Goal: Task Accomplishment & Management: Complete application form

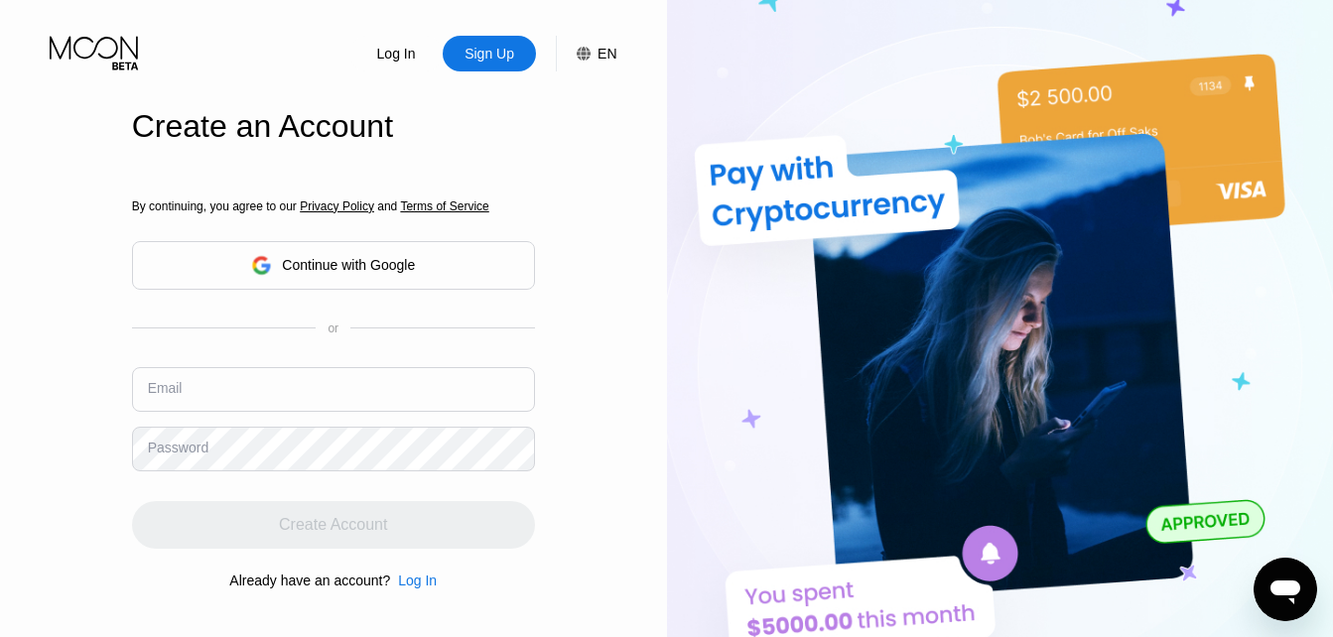
click at [276, 396] on input "text" at bounding box center [333, 389] width 403 height 45
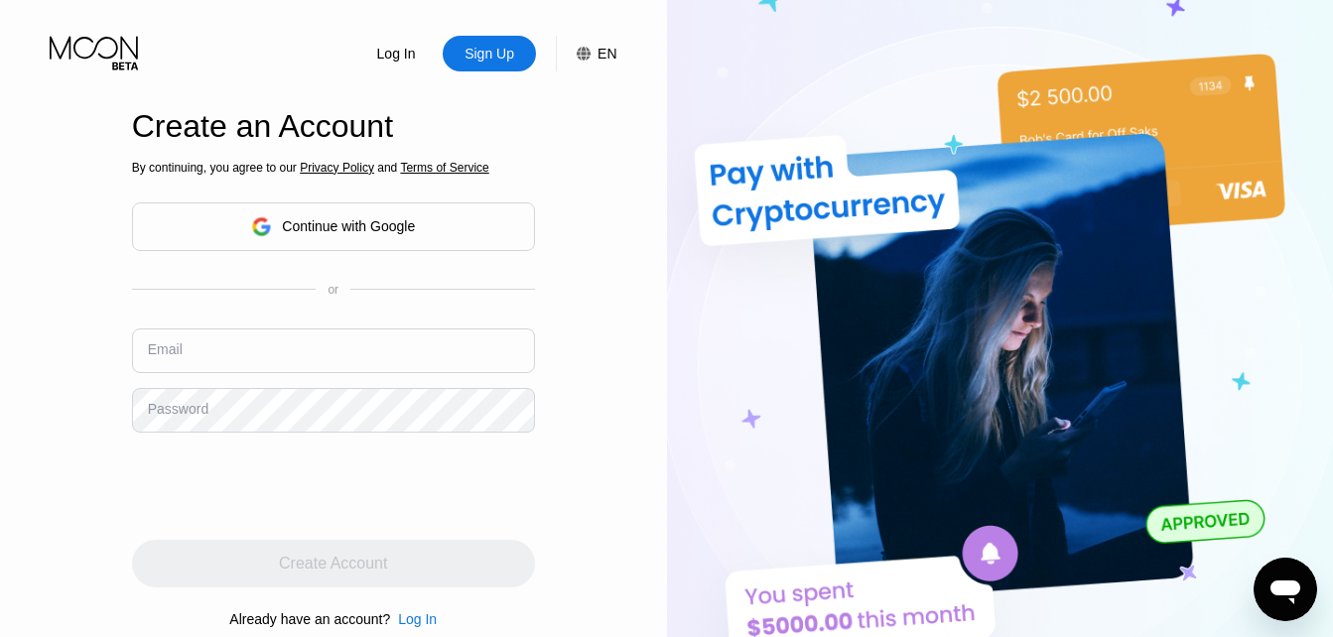
click at [193, 417] on div "Password" at bounding box center [178, 409] width 61 height 16
click at [186, 353] on input "text" at bounding box center [333, 351] width 403 height 45
type input "[EMAIL_ADDRESS][DOMAIN_NAME]"
click at [181, 410] on div "Password" at bounding box center [178, 409] width 61 height 16
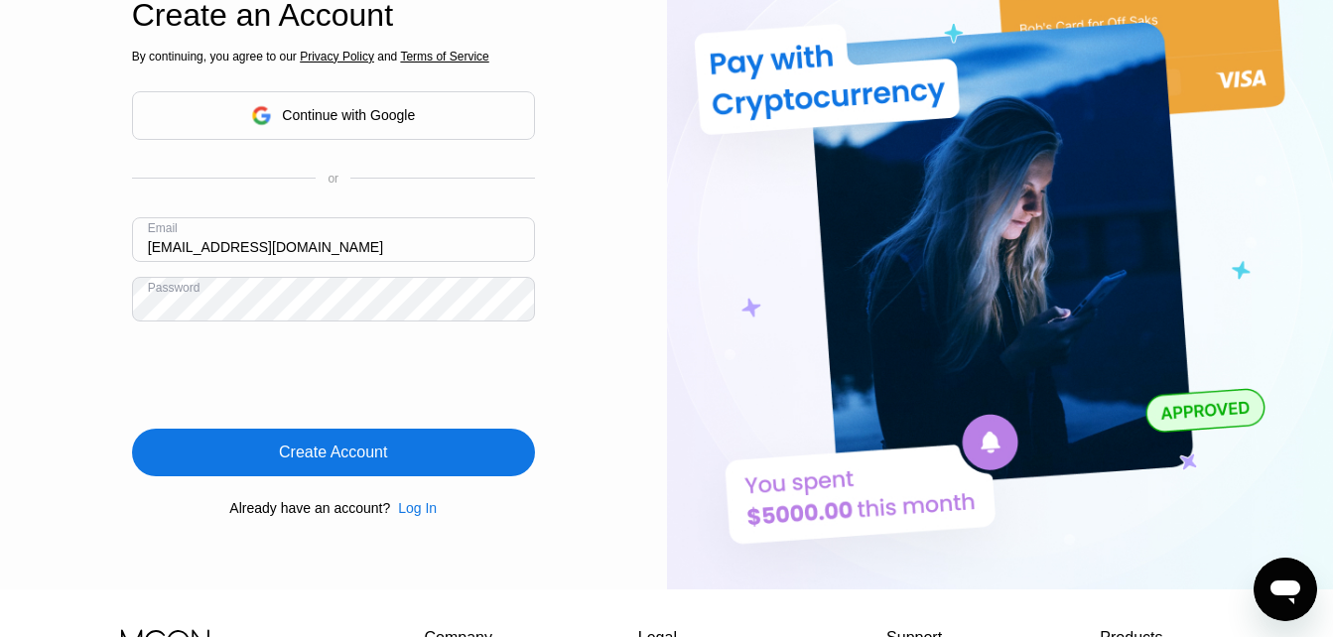
scroll to position [116, 0]
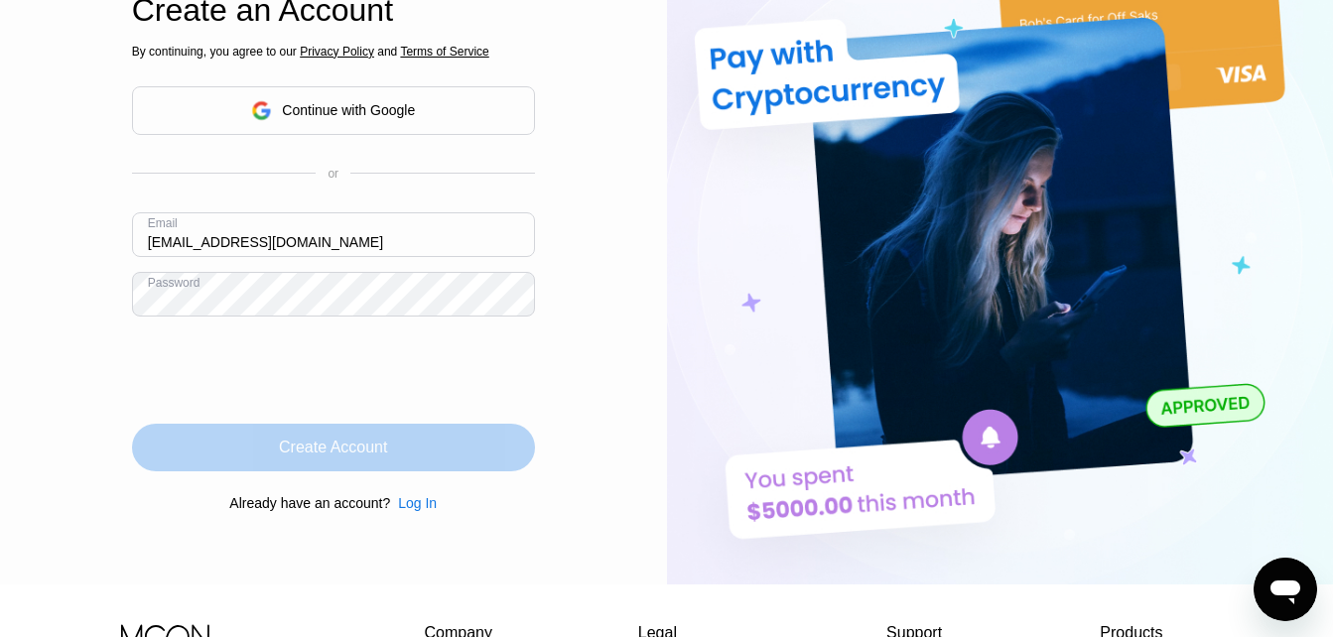
click at [329, 452] on div "Create Account" at bounding box center [333, 448] width 108 height 20
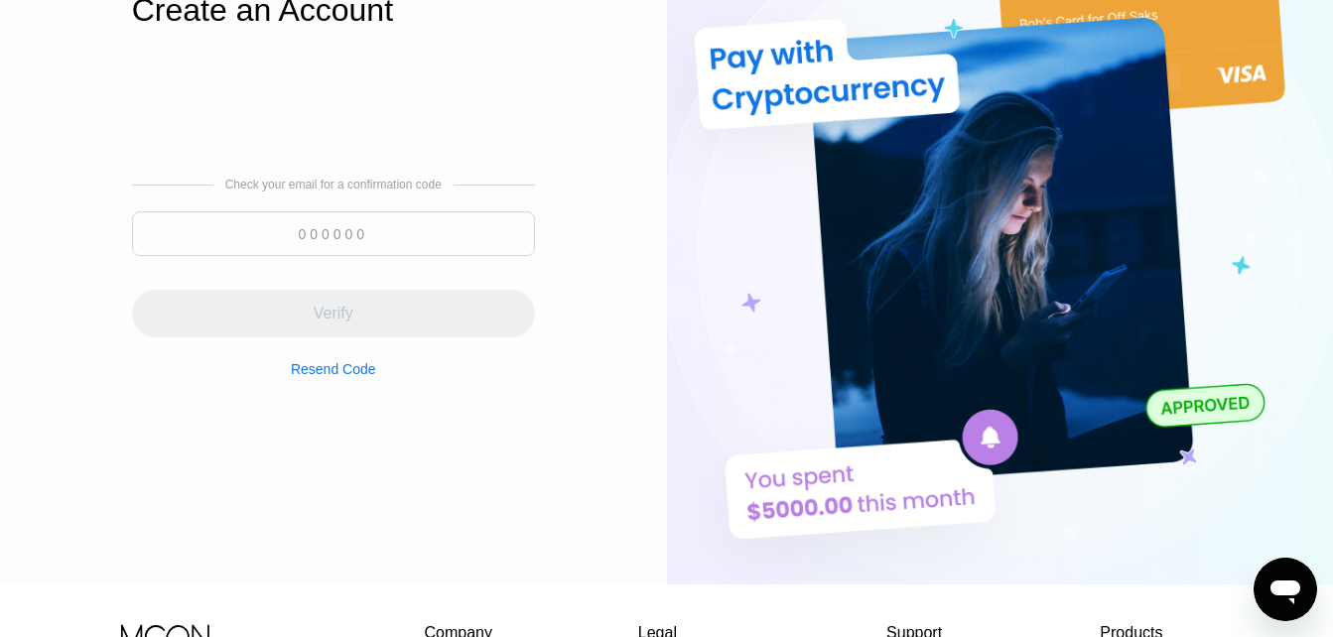
click at [302, 237] on input at bounding box center [333, 233] width 403 height 45
paste input "223264"
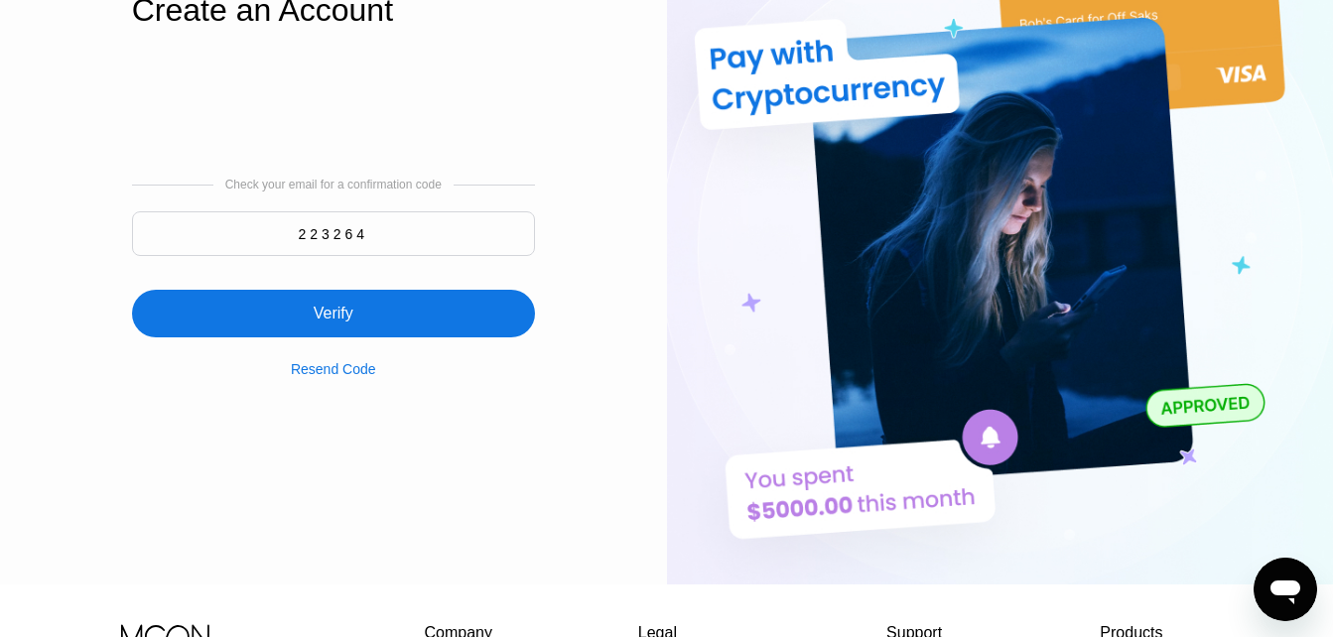
type input "223264"
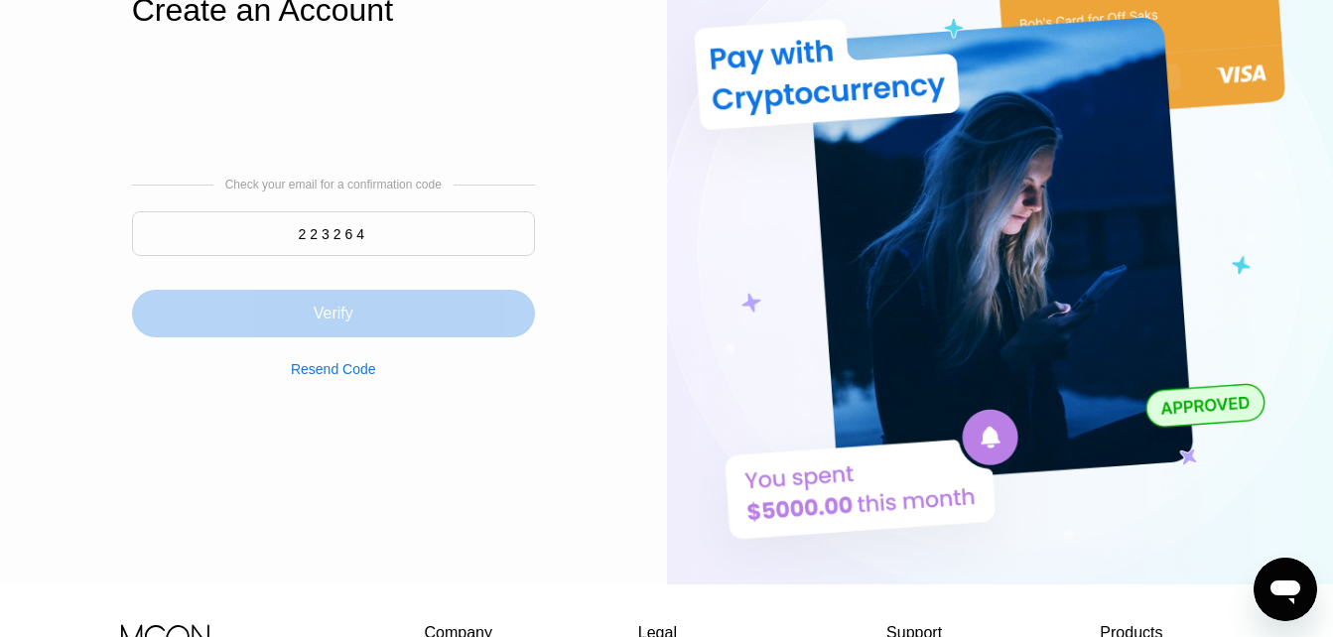
click at [345, 318] on div "Verify" at bounding box center [334, 314] width 40 height 20
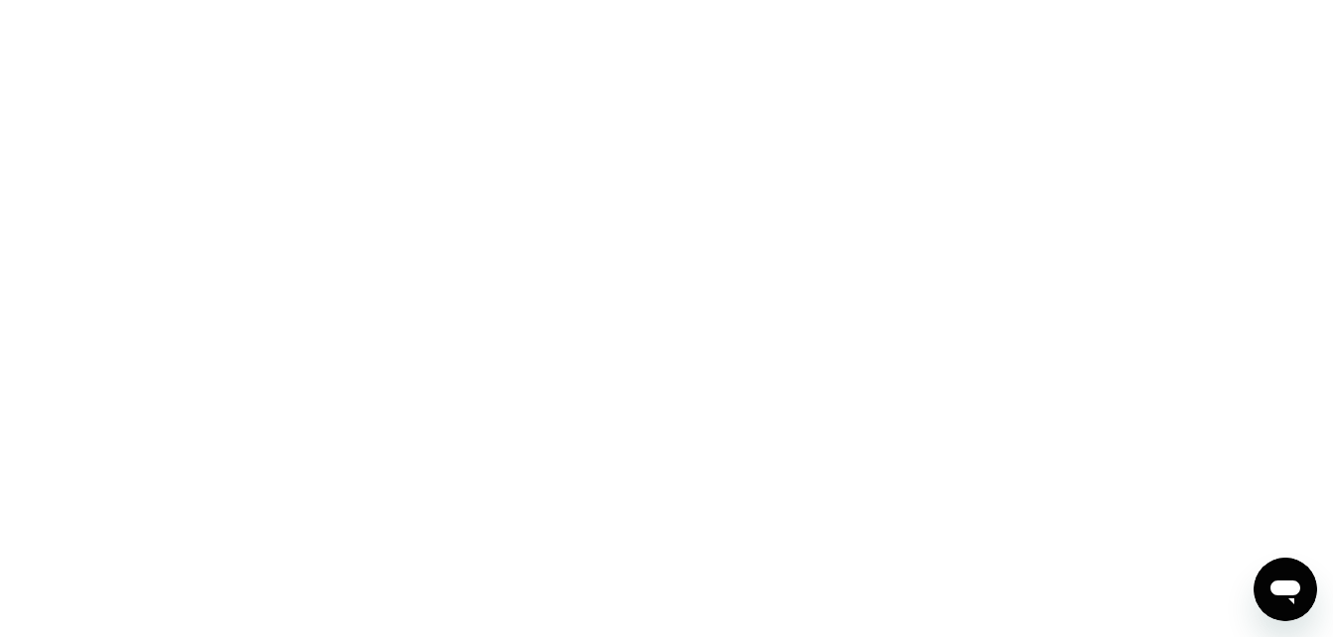
scroll to position [0, 0]
